Goal: Transaction & Acquisition: Subscribe to service/newsletter

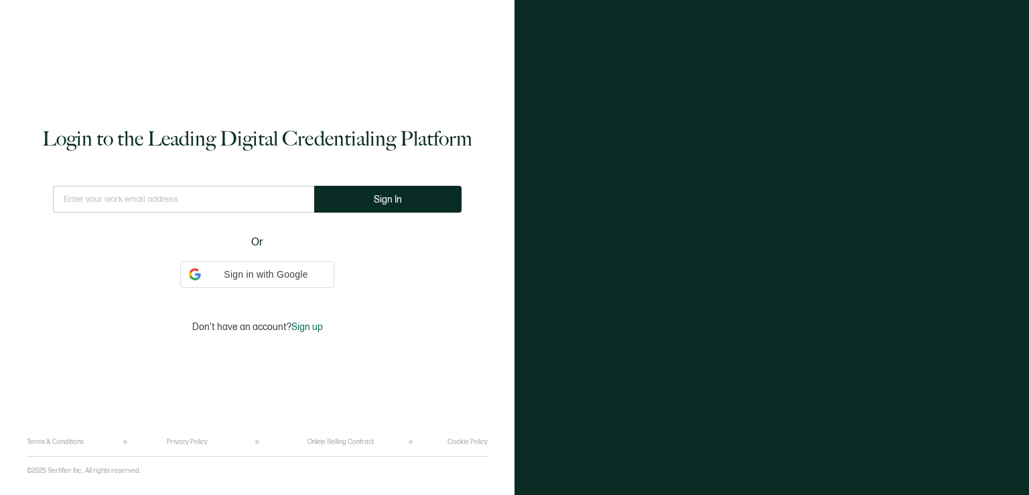
type input "[EMAIL_ADDRESS][DOMAIN_NAME]"
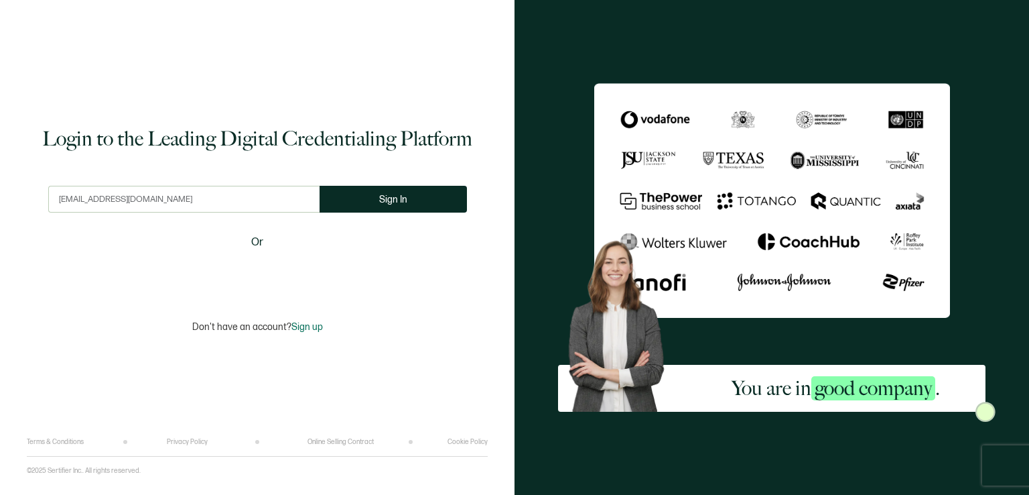
click at [536, 265] on div "You are in good company ." at bounding box center [772, 247] width 515 height 495
click at [518, 220] on div "You are in good company ." at bounding box center [772, 247] width 515 height 495
click at [988, 338] on div "You are in good company ." at bounding box center [772, 247] width 515 height 495
click at [392, 196] on span "Sign In" at bounding box center [393, 199] width 28 height 10
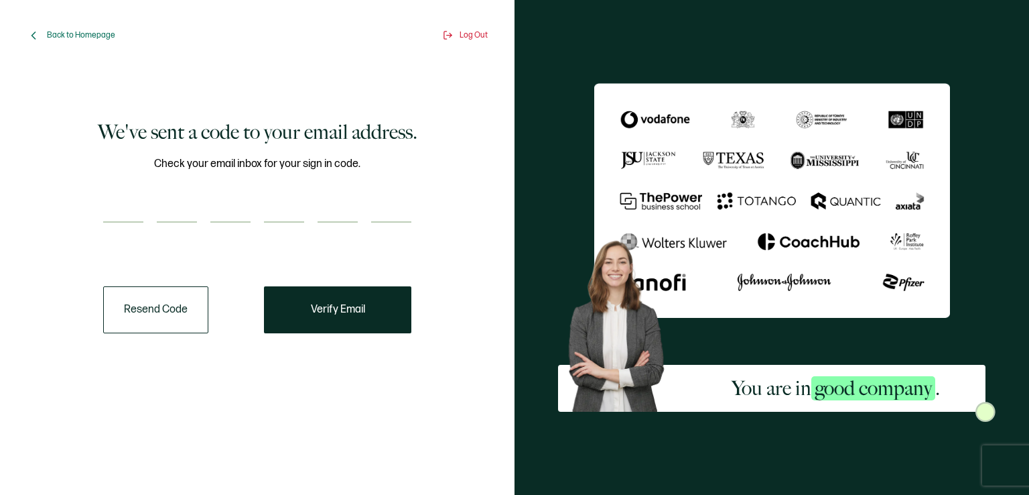
paste input "9"
type input "9"
type input "8"
type input "7"
type input "8"
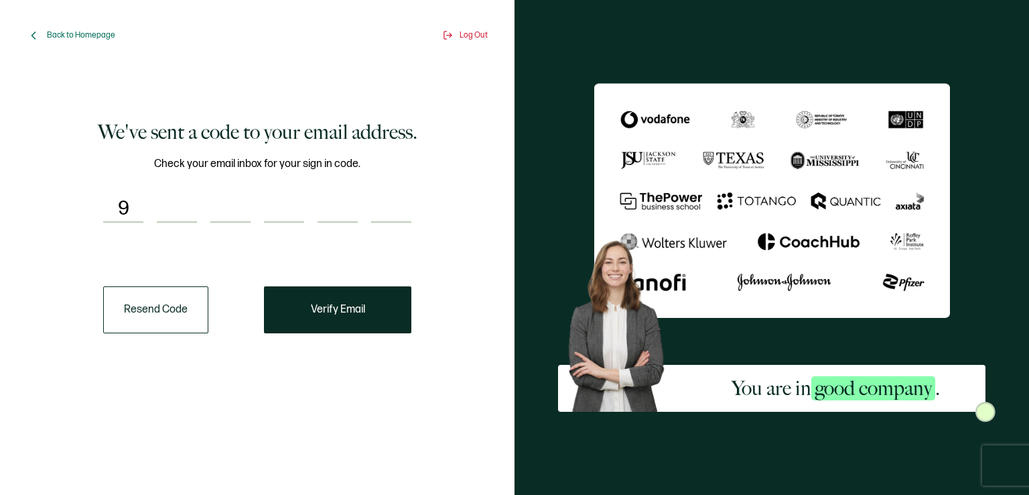
type input "4"
type input "7"
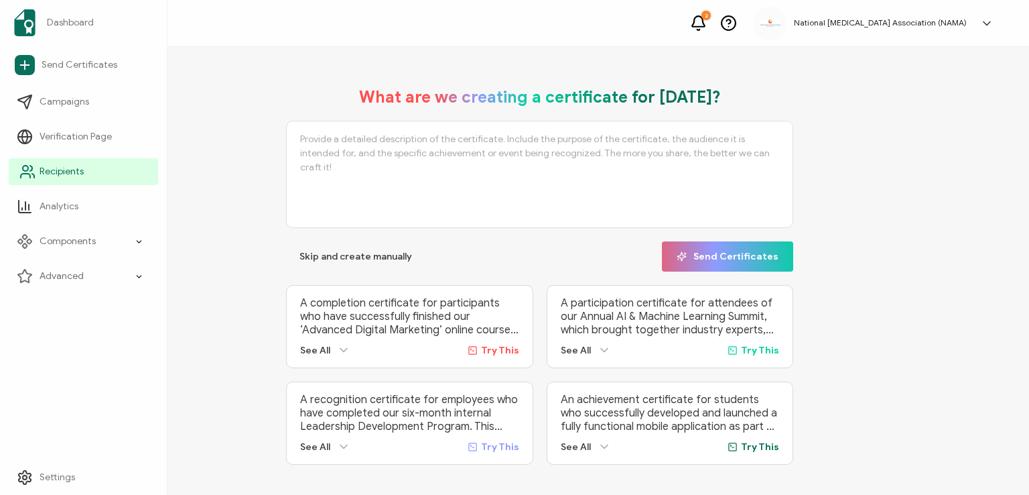
click at [62, 174] on span "Recipients" at bounding box center [62, 171] width 44 height 13
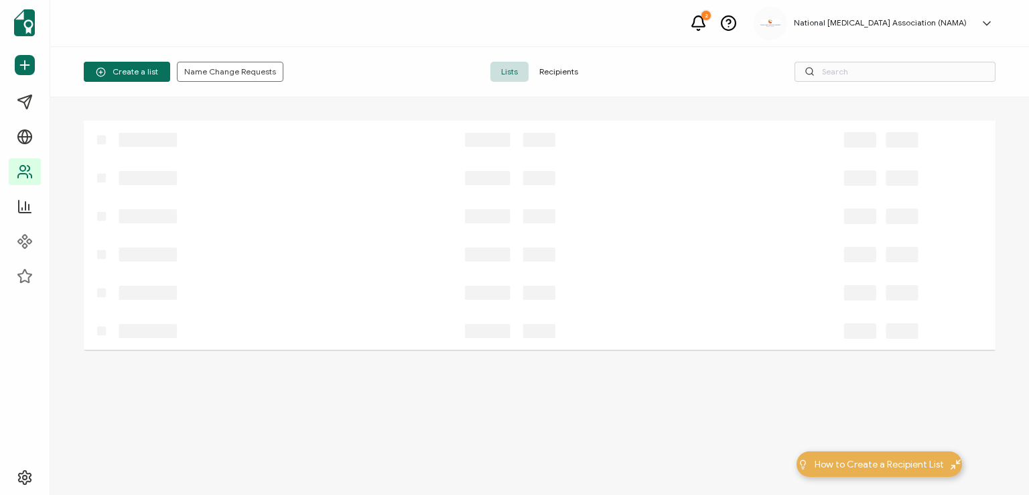
click at [553, 70] on span "Recipients" at bounding box center [559, 72] width 60 height 20
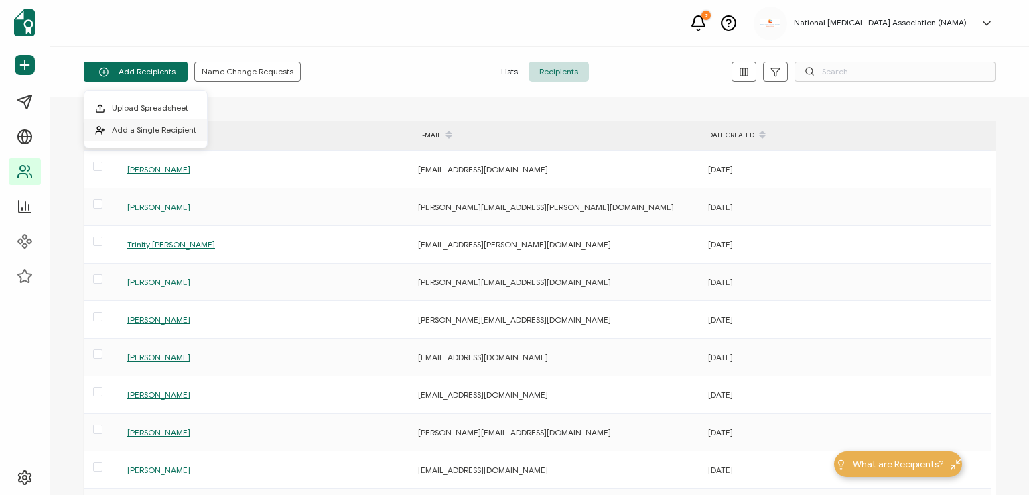
click at [149, 132] on span "Add a Single Recipient" at bounding box center [154, 130] width 84 height 10
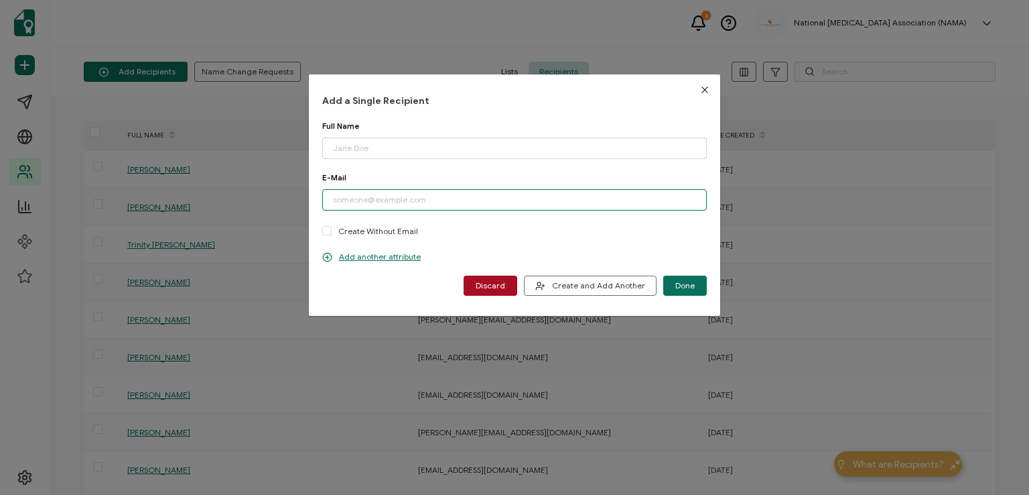
paste input "[EMAIL_ADDRESS][DOMAIN_NAME]"
type input "[EMAIL_ADDRESS][DOMAIN_NAME]"
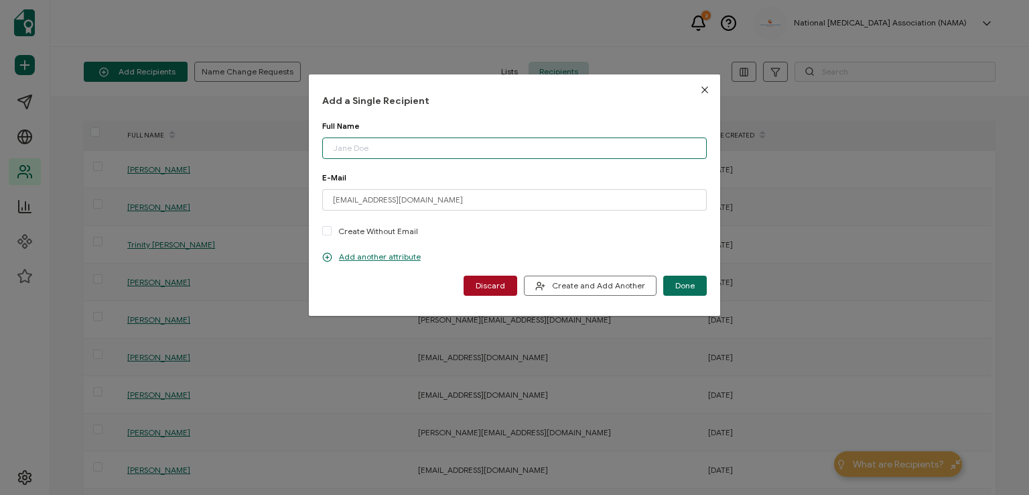
paste input "[PERSON_NAME]"
type input "[PERSON_NAME]"
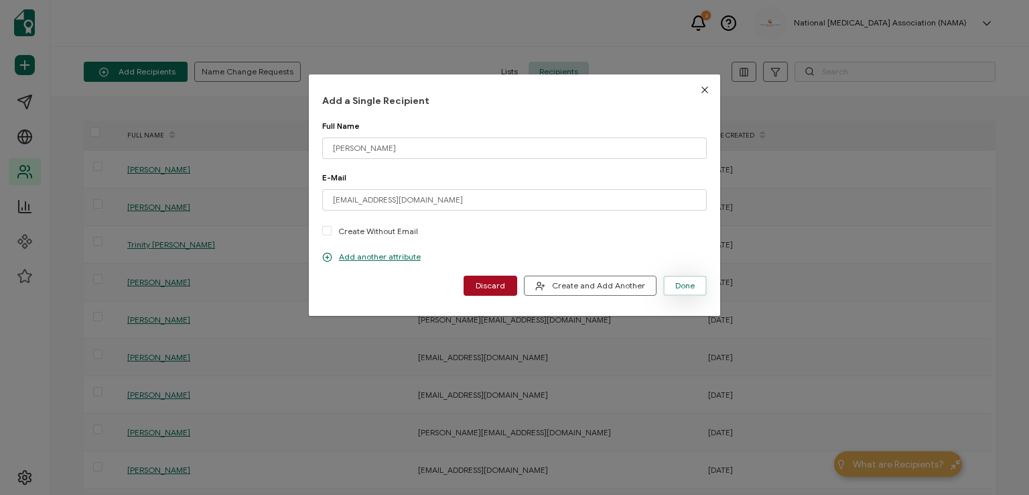
click at [678, 279] on button "Done" at bounding box center [685, 285] width 44 height 20
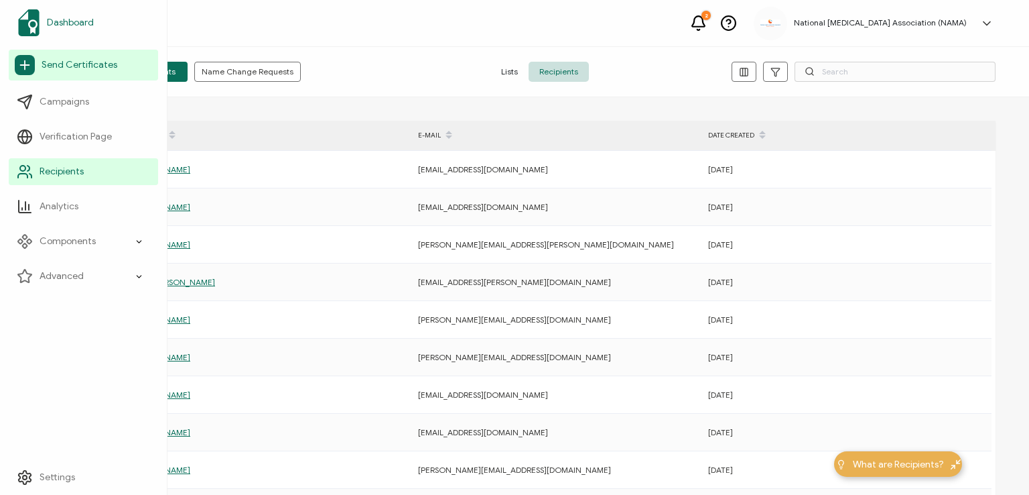
click at [74, 22] on span "Dashboard" at bounding box center [70, 22] width 47 height 13
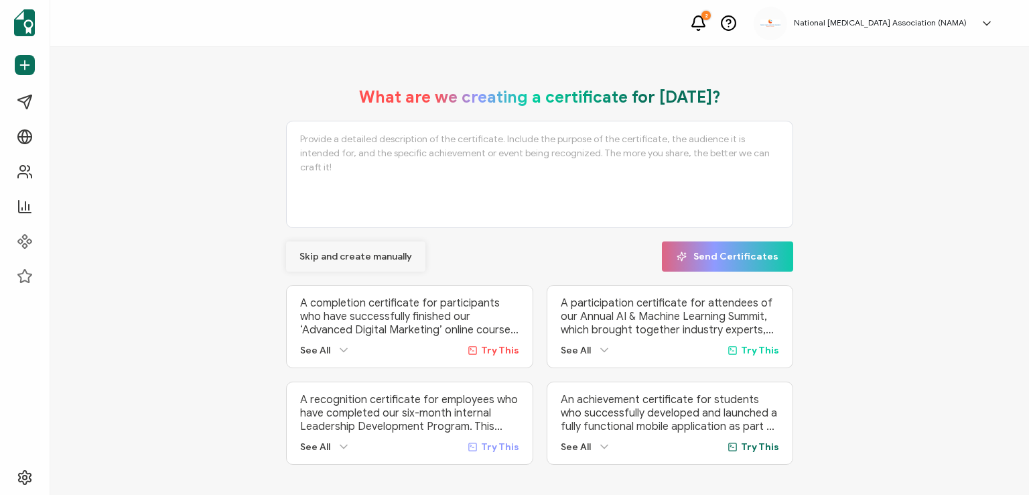
click at [342, 254] on span "Skip and create manually" at bounding box center [356, 256] width 113 height 9
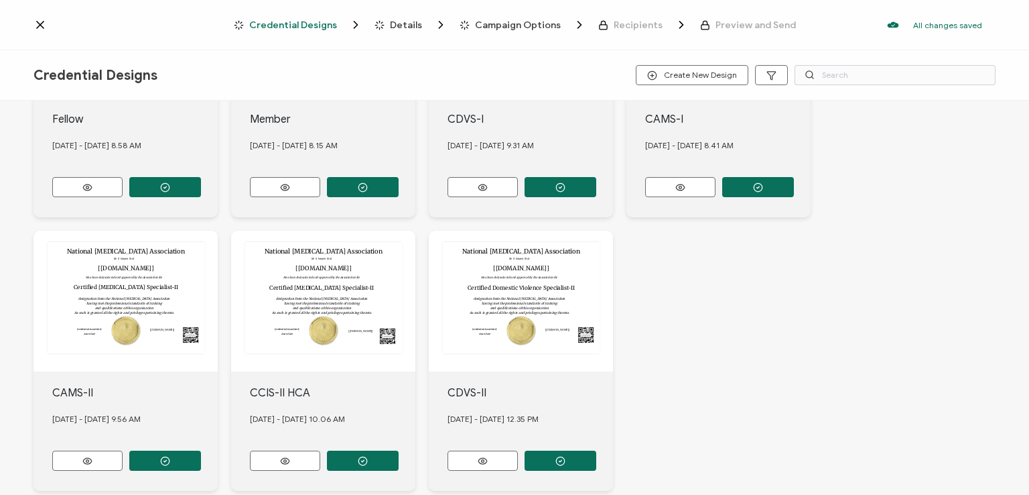
scroll to position [377, 0]
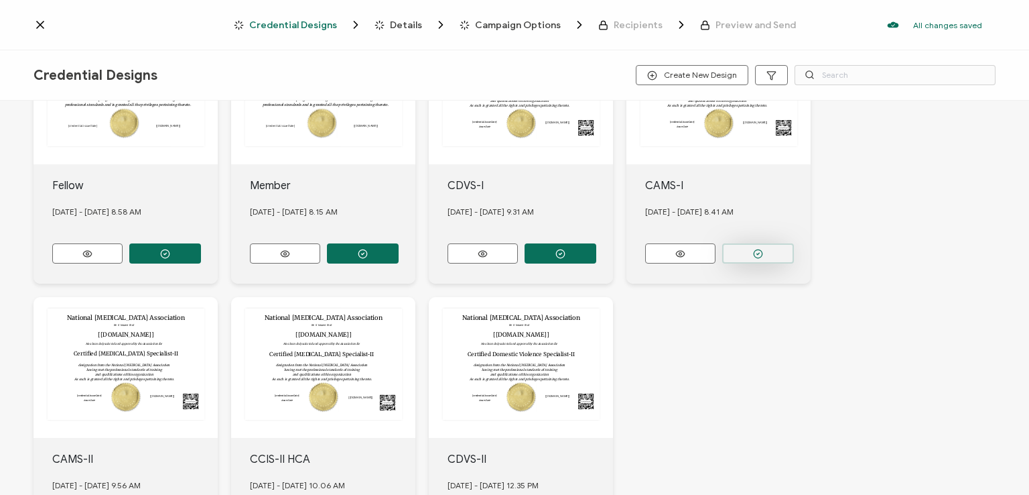
click at [747, 245] on button "button" at bounding box center [758, 253] width 72 height 20
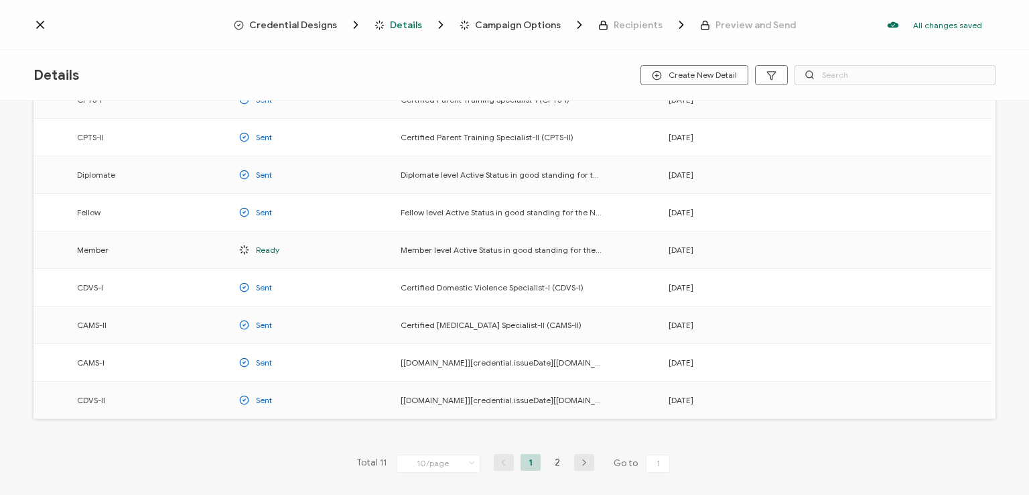
scroll to position [176, 0]
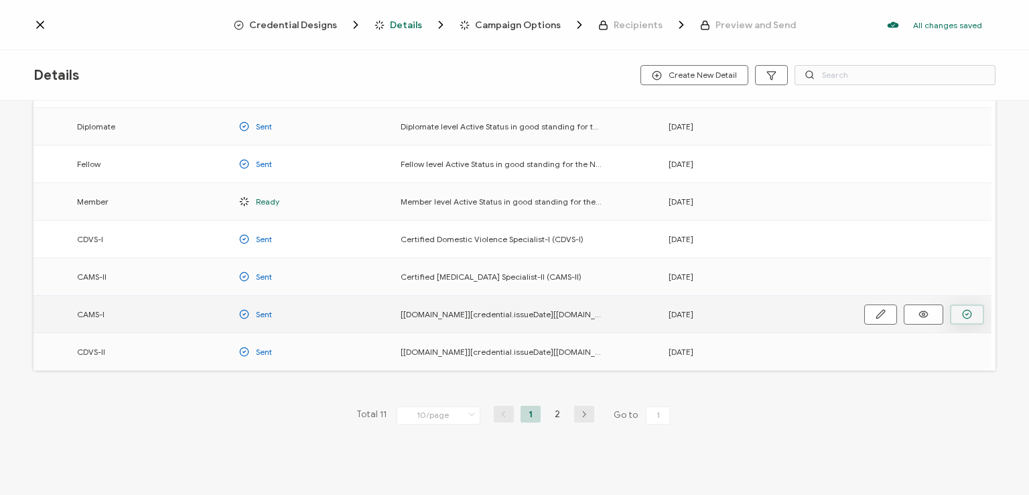
click at [969, 306] on button "button" at bounding box center [967, 314] width 34 height 20
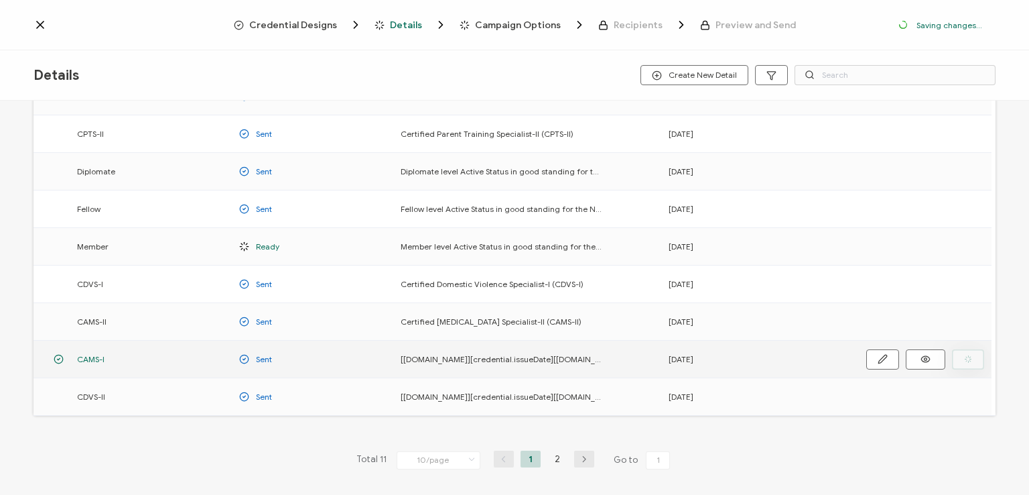
scroll to position [220, 0]
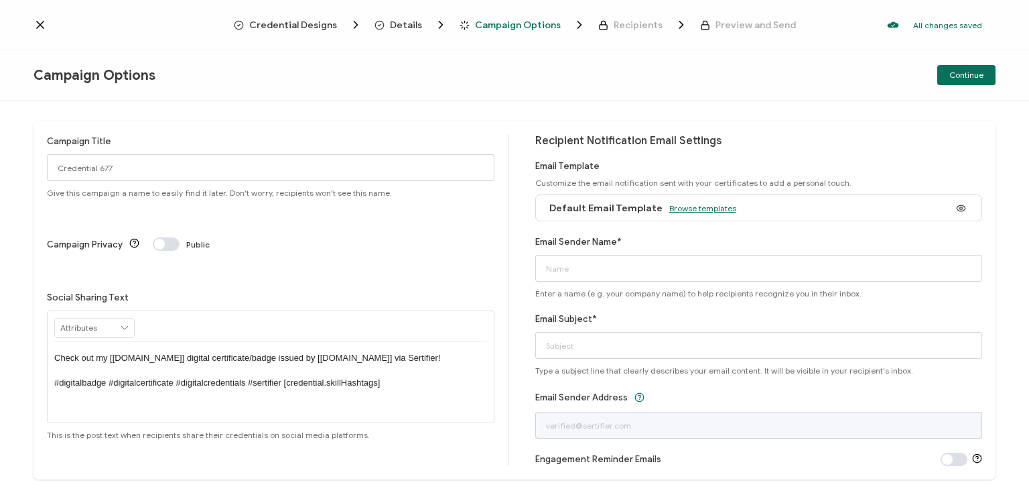
click at [684, 205] on span "Browse templates" at bounding box center [702, 208] width 67 height 10
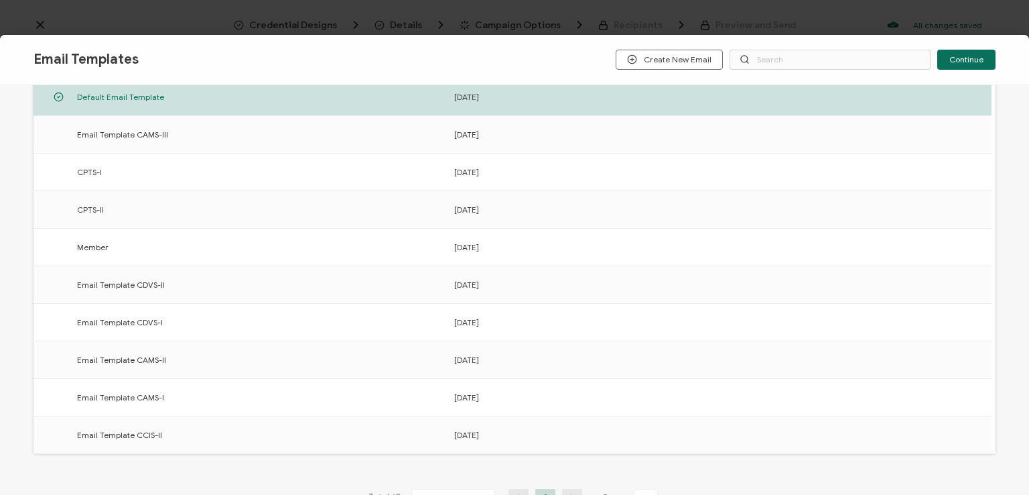
scroll to position [208, 0]
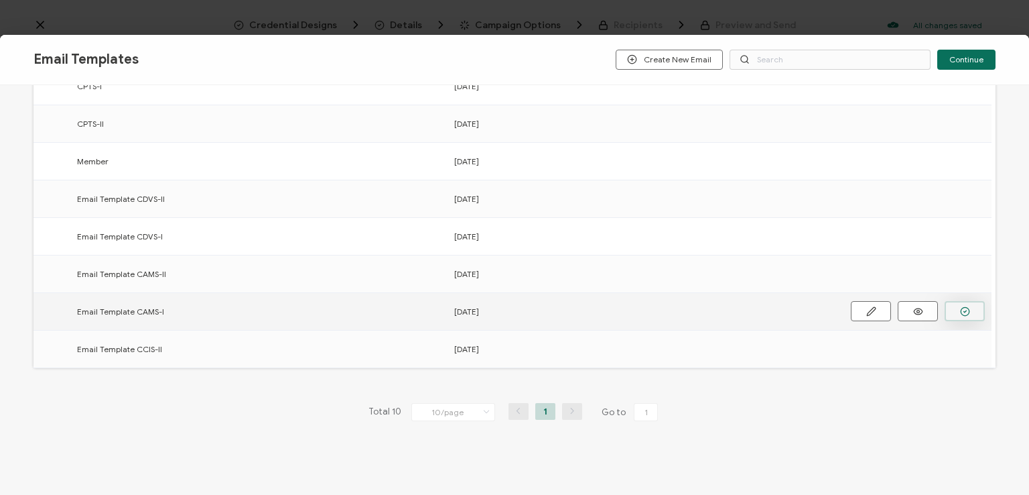
click at [962, 306] on icon "button" at bounding box center [965, 311] width 10 height 10
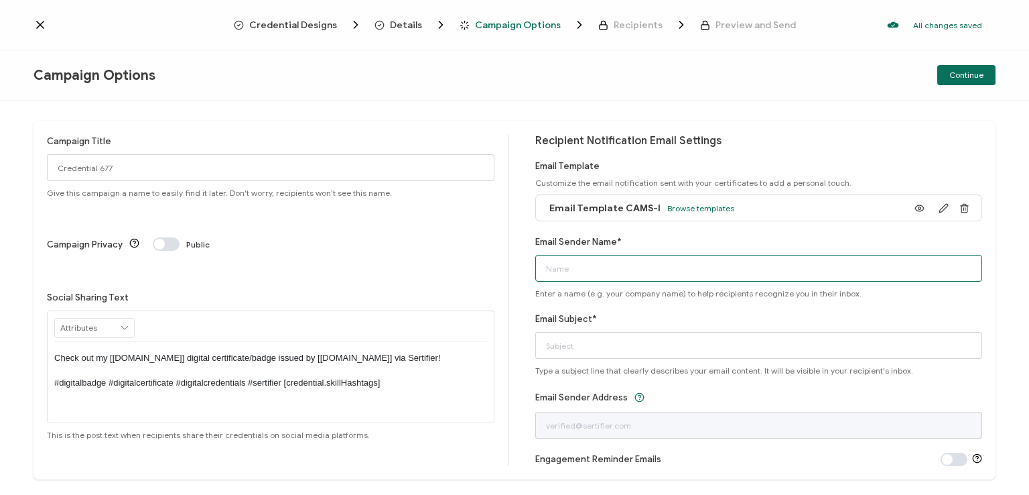
click at [756, 266] on input "Email Sender Name*" at bounding box center [759, 268] width 448 height 27
type input "National [MEDICAL_DATA] Association"
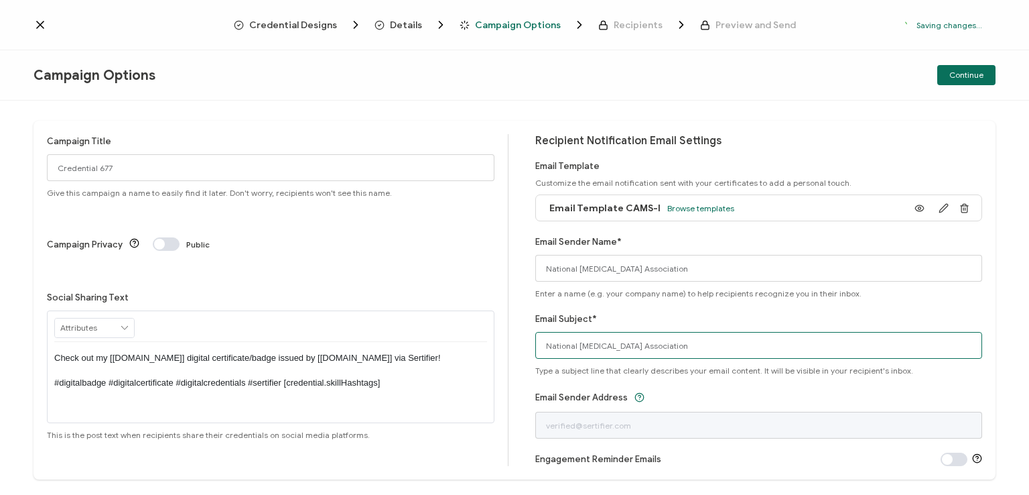
drag, startPoint x: 708, startPoint y: 344, endPoint x: 512, endPoint y: 360, distance: 197.0
click at [512, 360] on div "Campaign Title Credential 677 Give this campaign a name to easily find it later…" at bounding box center [515, 300] width 962 height 358
type input "CAMS-I digital certificate"
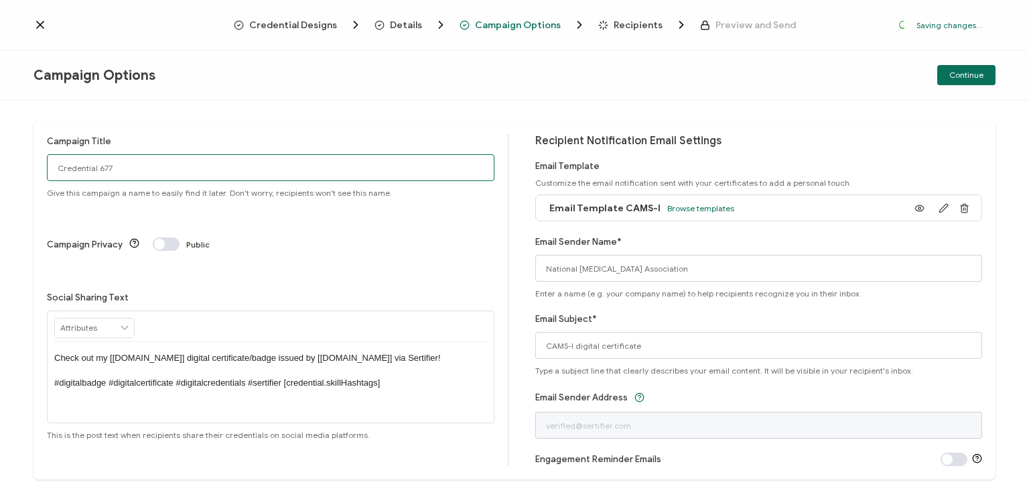
drag, startPoint x: 137, startPoint y: 172, endPoint x: 0, endPoint y: 172, distance: 136.7
click at [0, 172] on div "Campaign Title Credential 677 Give this campaign a name to easily find it later…" at bounding box center [514, 298] width 1029 height 394
type input "CAMS-I 1 - [DATE]"
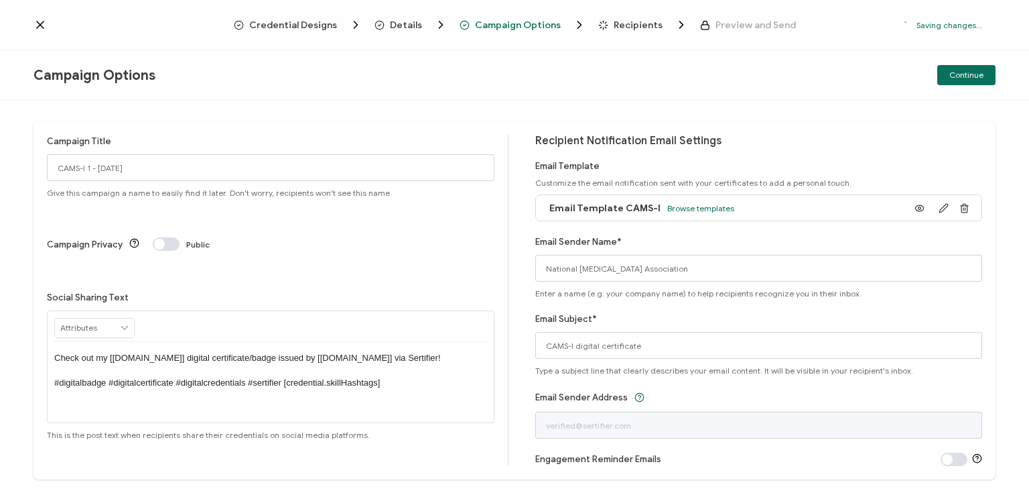
click at [267, 352] on p "Check out my [[DOMAIN_NAME]] digital certificate/badge issued by [[DOMAIN_NAME]…" at bounding box center [270, 370] width 433 height 37
click at [681, 63] on div "Campaign Options Continue" at bounding box center [514, 75] width 1029 height 50
click at [852, 80] on div "Continue" at bounding box center [835, 75] width 321 height 20
click at [958, 76] on span "Continue" at bounding box center [966, 75] width 34 height 8
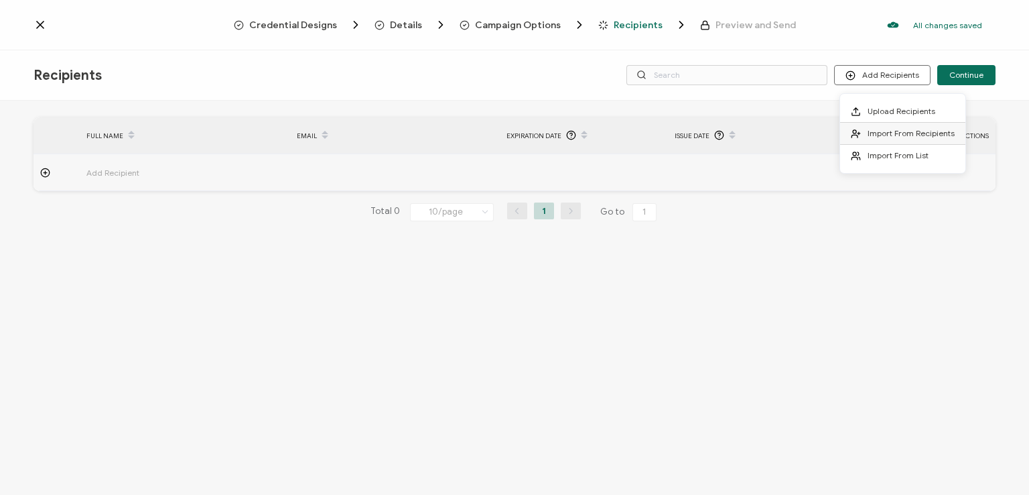
click at [885, 135] on span "Import From Recipients" at bounding box center [911, 133] width 87 height 10
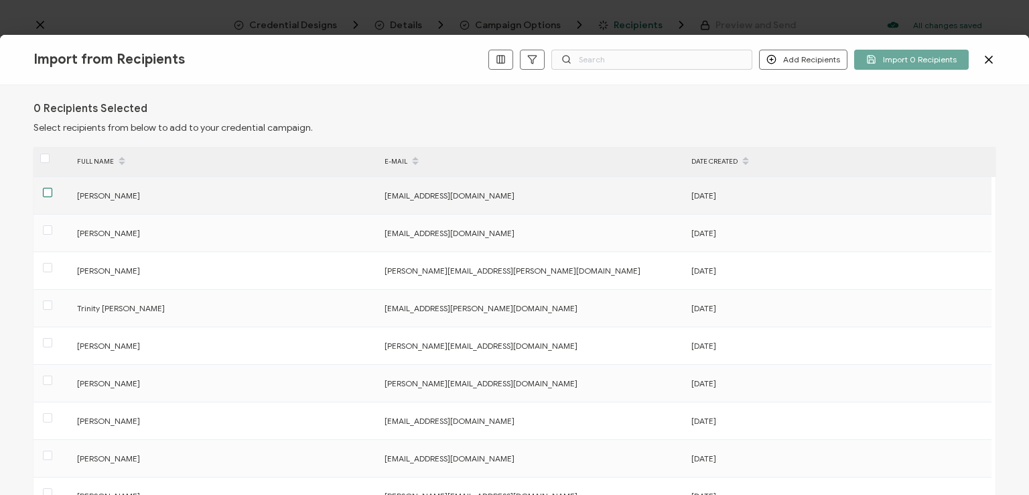
click at [50, 190] on span at bounding box center [47, 192] width 9 height 9
click at [52, 188] on input "checkbox" at bounding box center [52, 188] width 0 height 0
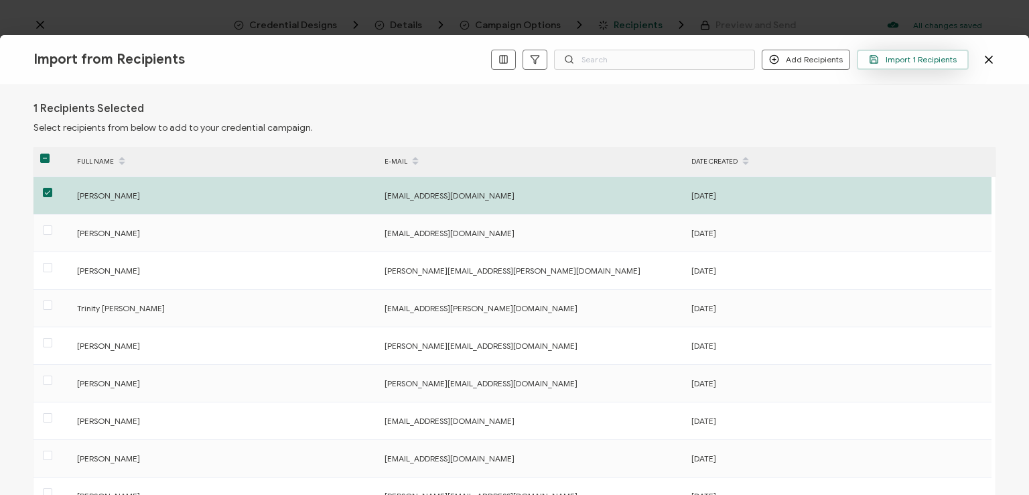
click at [923, 58] on span "Import 1 Recipients" at bounding box center [913, 59] width 88 height 10
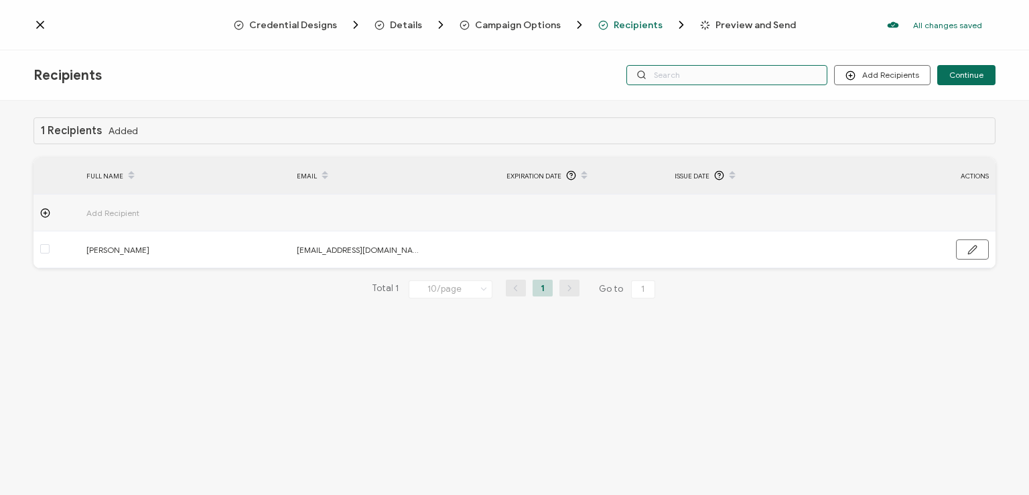
click at [710, 76] on input "text" at bounding box center [727, 75] width 201 height 20
click at [702, 48] on div "Credential Designs Details Campaign Options Recipients Preview and Send All cha…" at bounding box center [514, 25] width 1029 height 50
click at [695, 70] on input "text" at bounding box center [727, 75] width 201 height 20
click at [702, 104] on div "1 Recipients Added FULL NAME EMAIL Expiration Date Issue Date ACTIONS Add Recip…" at bounding box center [514, 299] width 1029 height 397
click at [965, 73] on span "Continue" at bounding box center [966, 75] width 34 height 8
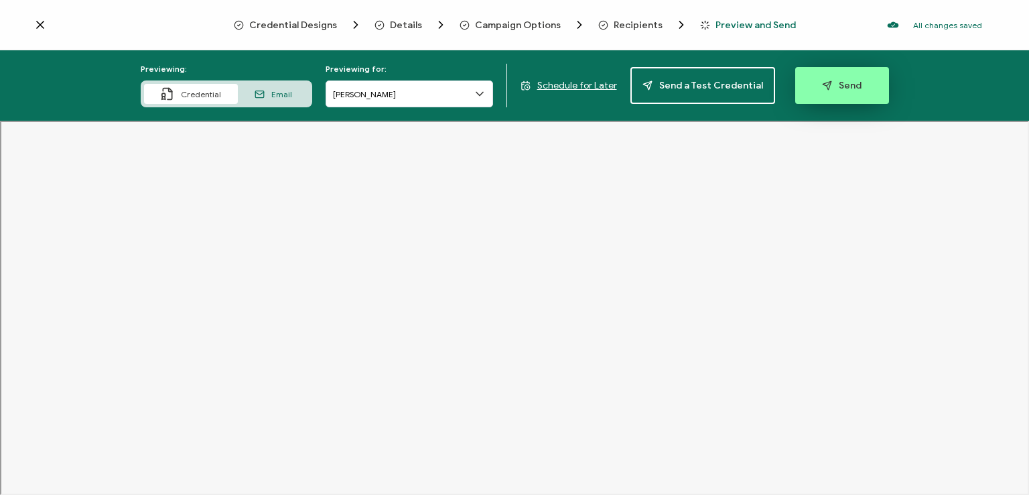
click at [830, 85] on span "Send" at bounding box center [842, 85] width 40 height 10
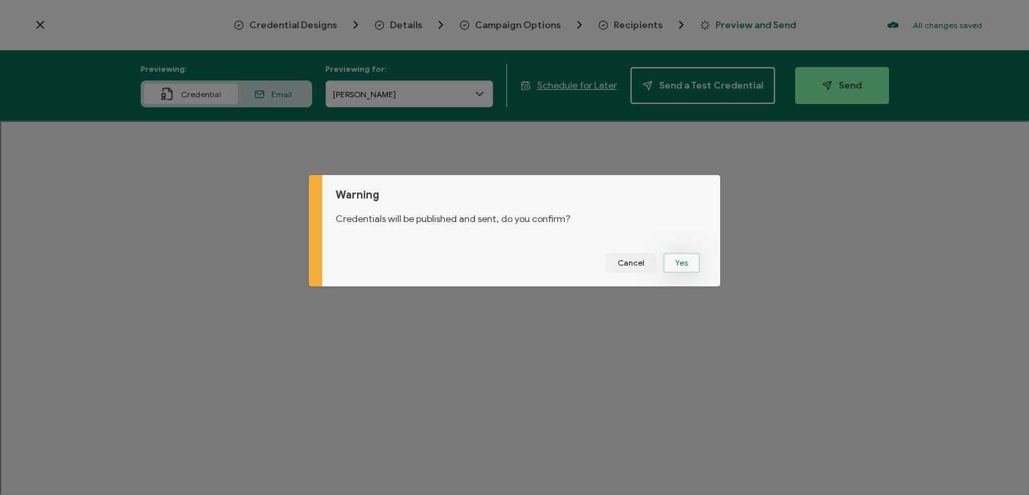
click at [678, 261] on button "Yes" at bounding box center [681, 263] width 37 height 20
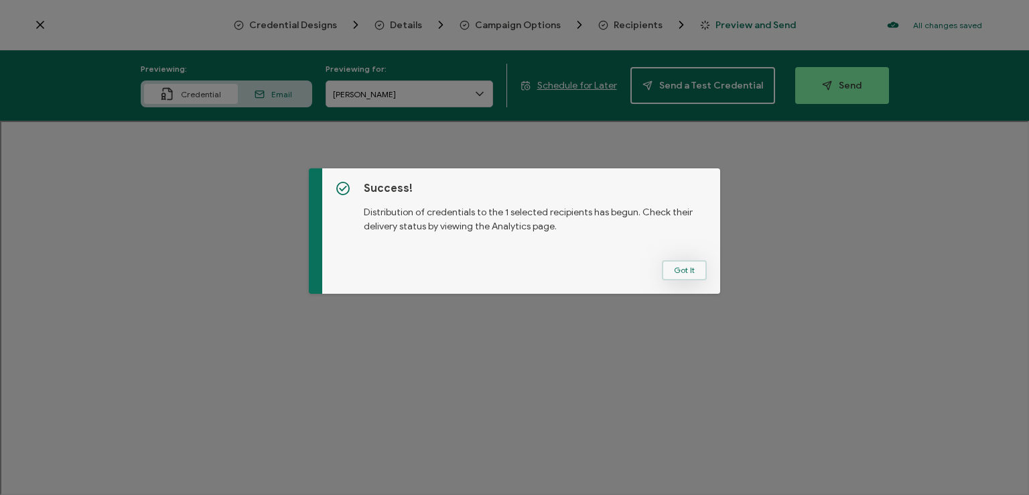
click at [681, 261] on button "Got It" at bounding box center [684, 270] width 45 height 20
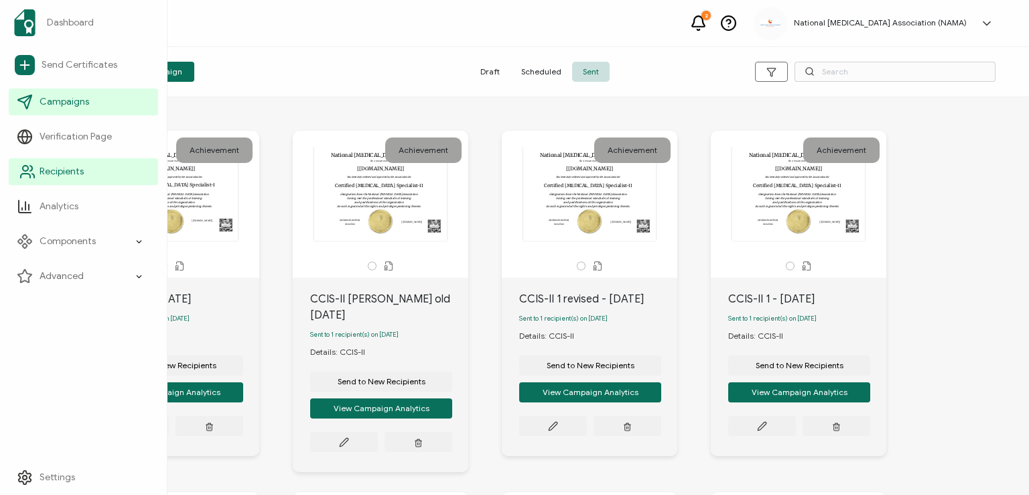
click at [45, 172] on span "Recipients" at bounding box center [62, 171] width 44 height 13
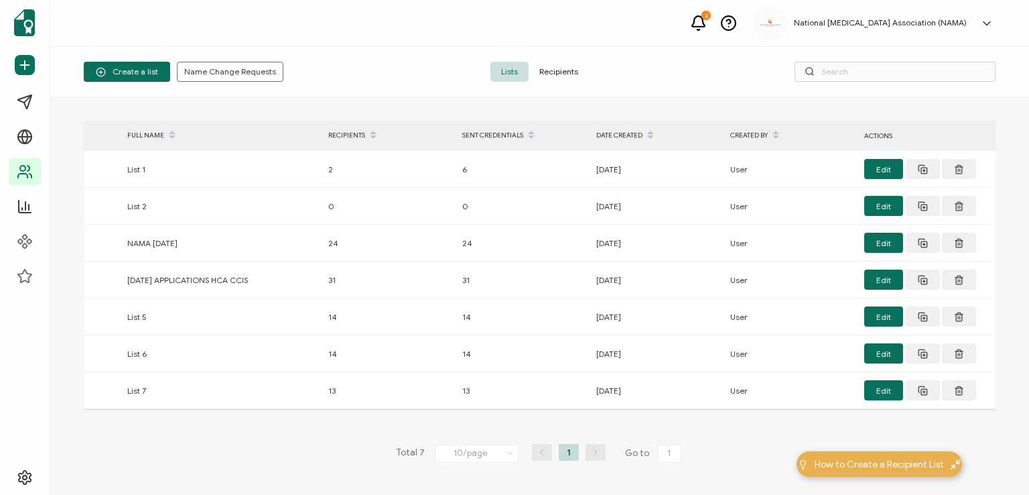
click at [555, 68] on span "Recipients" at bounding box center [559, 72] width 60 height 20
